Goal: Information Seeking & Learning: Learn about a topic

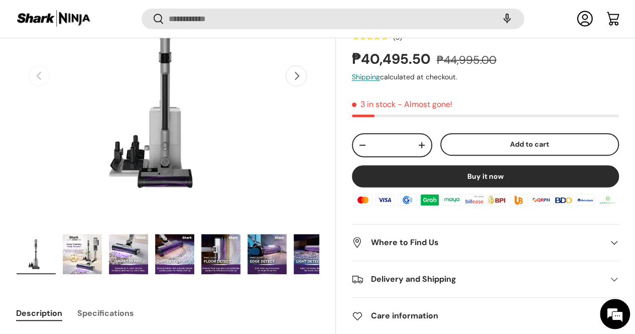
scroll to position [198, 0]
click at [90, 239] on img "Gallery Viewer" at bounding box center [82, 253] width 39 height 40
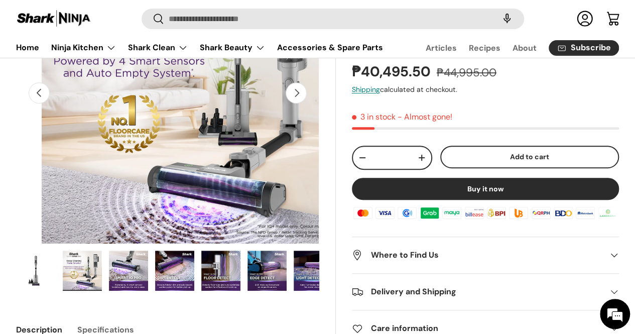
scroll to position [150, 0]
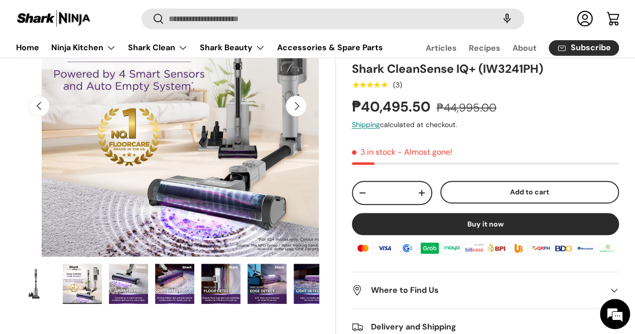
click at [130, 264] on img "Gallery Viewer" at bounding box center [128, 283] width 39 height 40
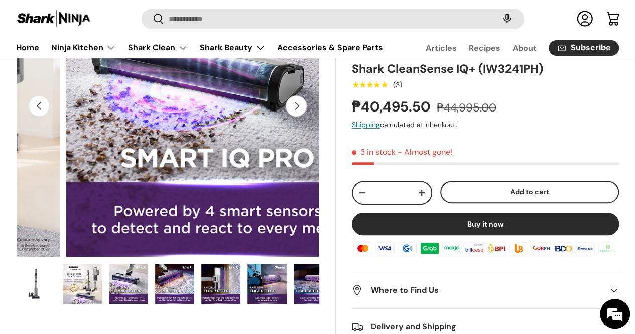
click at [183, 272] on img "Gallery Viewer" at bounding box center [174, 283] width 39 height 40
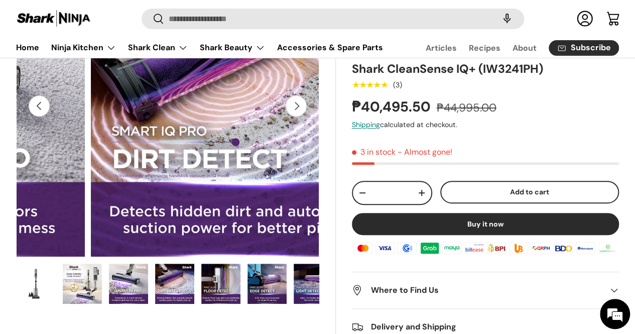
click at [222, 270] on img "Gallery Viewer" at bounding box center [220, 283] width 39 height 40
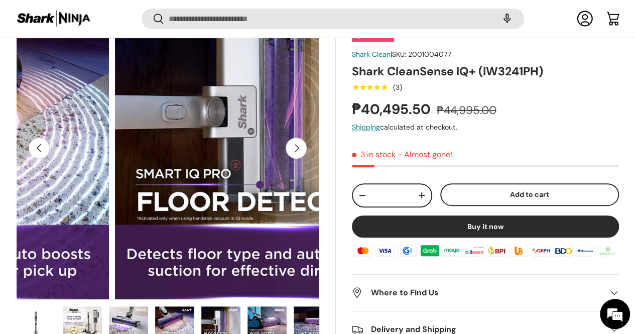
scroll to position [148, 0]
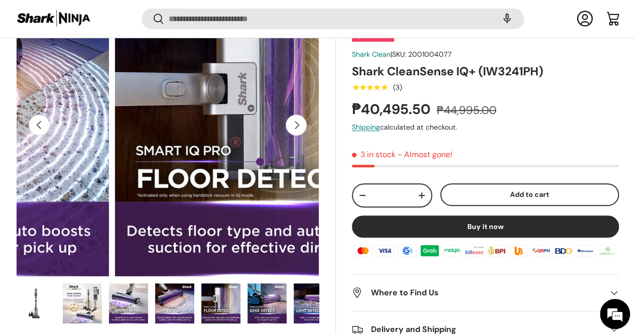
click at [286, 283] on img "Gallery Viewer" at bounding box center [266, 303] width 39 height 40
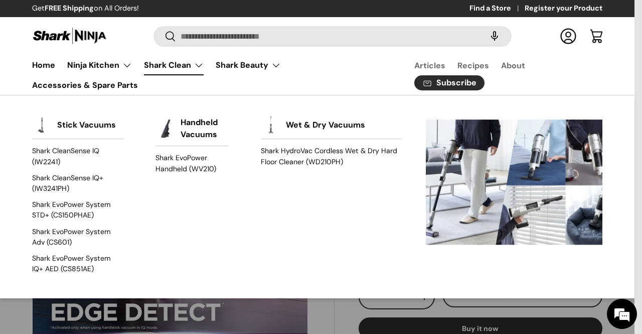
scroll to position [0, 1416]
click at [294, 129] on link "Wet & Dry Vacuums" at bounding box center [325, 125] width 79 height 22
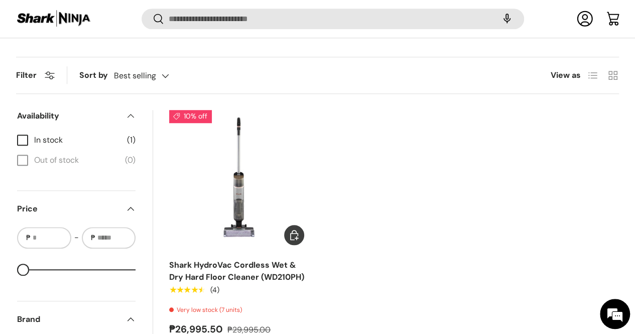
scroll to position [349, 0]
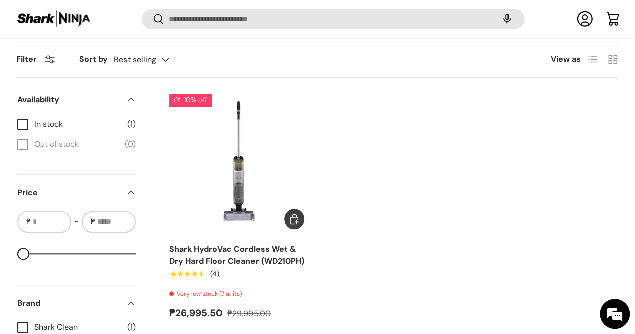
click at [247, 243] on link "Shark HydroVac Cordless Wet & Dry Hard Floor Cleaner (WD210PH)" at bounding box center [236, 254] width 135 height 23
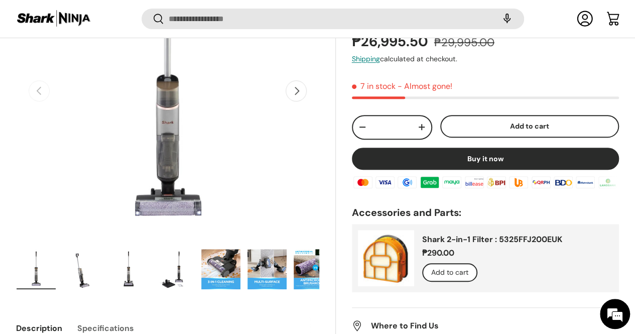
scroll to position [199, 0]
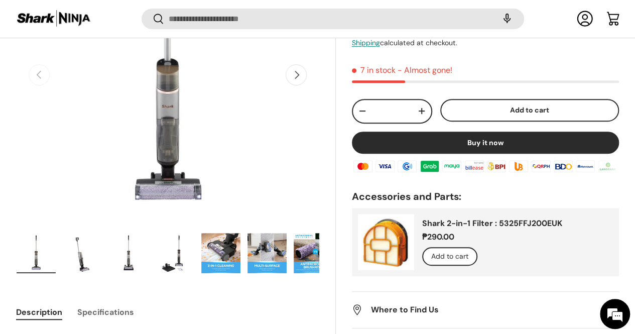
click at [265, 233] on img "Gallery Viewer" at bounding box center [266, 253] width 39 height 40
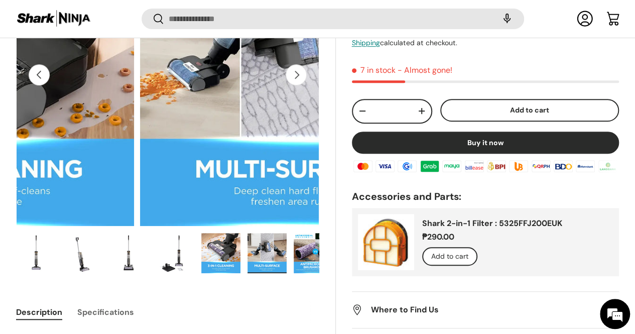
click at [235, 233] on img "Gallery Viewer" at bounding box center [220, 253] width 39 height 40
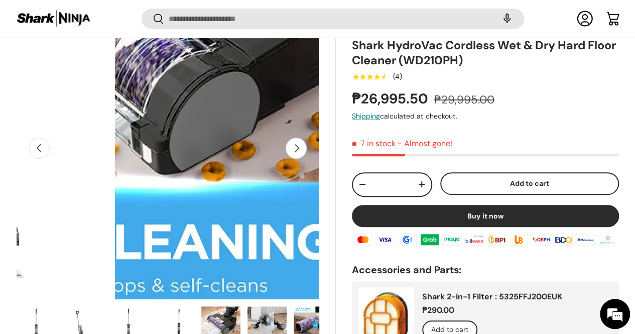
scroll to position [148, 0]
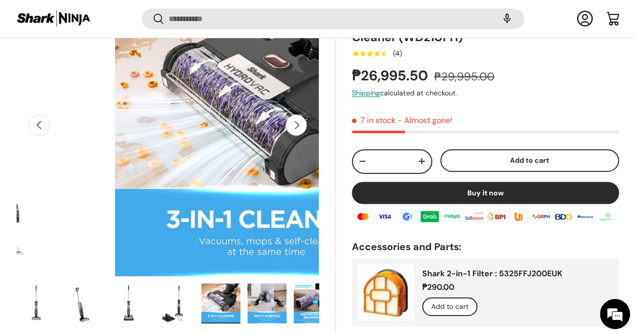
click at [281, 283] on img "Gallery Viewer" at bounding box center [266, 303] width 39 height 40
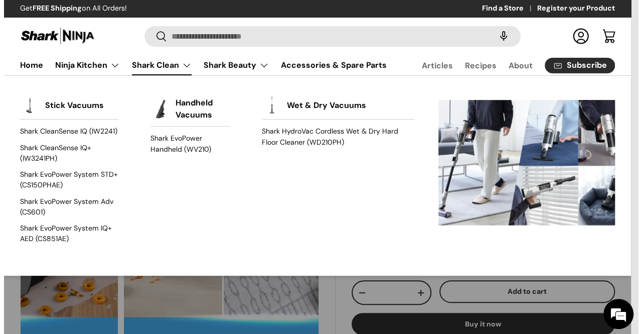
scroll to position [0, 1416]
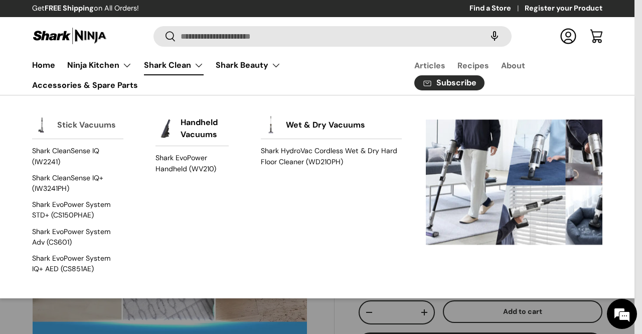
click at [105, 121] on link "Stick Vacuums" at bounding box center [86, 125] width 59 height 22
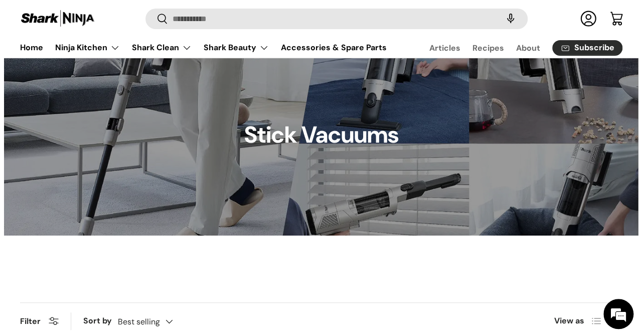
scroll to position [50, 0]
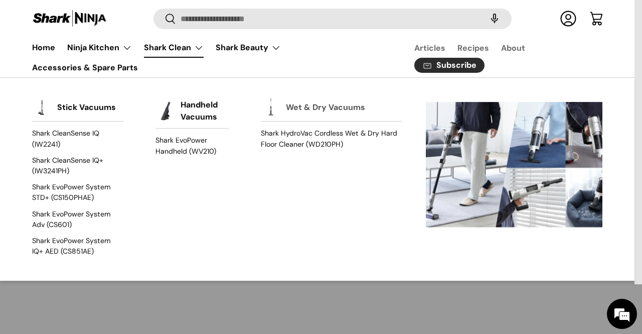
click at [301, 106] on link "Wet & Dry Vacuums" at bounding box center [325, 107] width 79 height 22
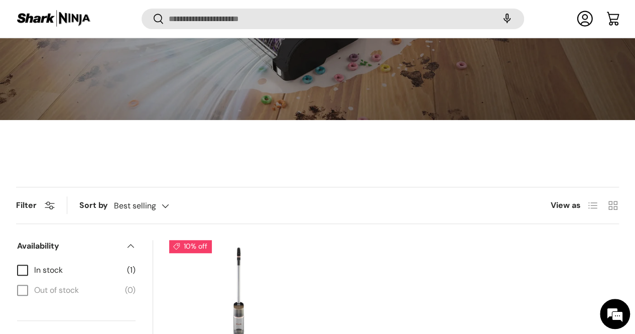
scroll to position [299, 0]
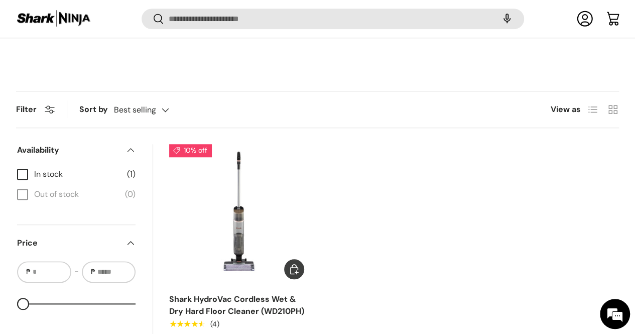
click at [231, 293] on link "Shark HydroVac Cordless Wet & Dry Hard Floor Cleaner (WD210PH)" at bounding box center [236, 304] width 135 height 23
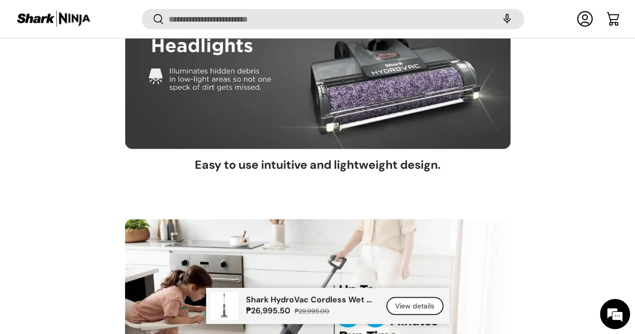
scroll to position [3058, 0]
